Goal: Task Accomplishment & Management: Manage account settings

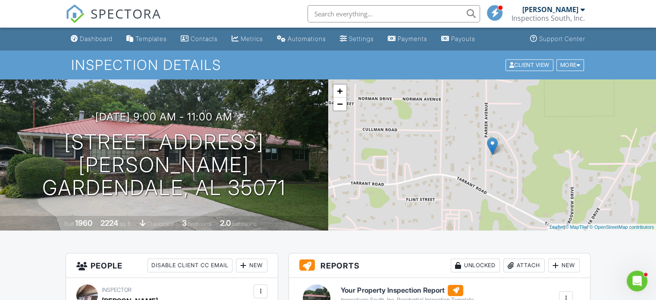
click at [422, 291] on h6 "Your Property Inspection Report" at bounding box center [407, 289] width 133 height 11
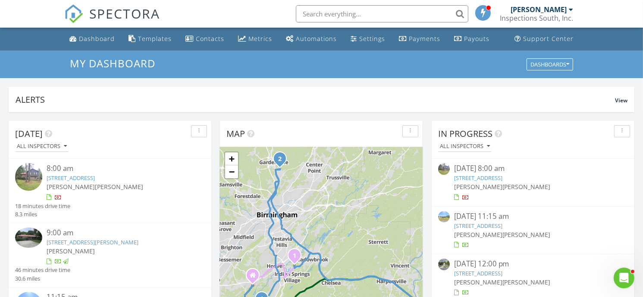
click at [479, 178] on link "[STREET_ADDRESS]" at bounding box center [478, 178] width 48 height 8
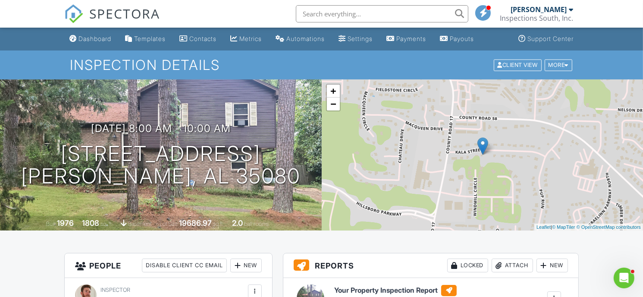
click at [378, 290] on h6 "Your Property Inspection Report" at bounding box center [400, 289] width 133 height 11
